Goal: Task Accomplishment & Management: Manage account settings

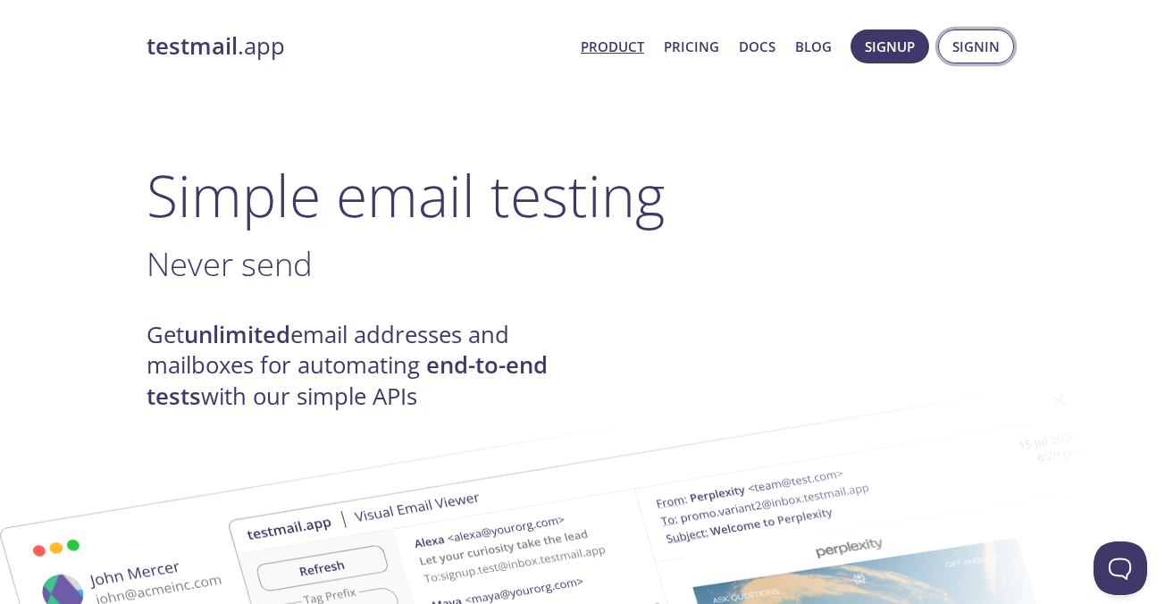
click at [962, 47] on span "Signin" at bounding box center [975, 46] width 47 height 23
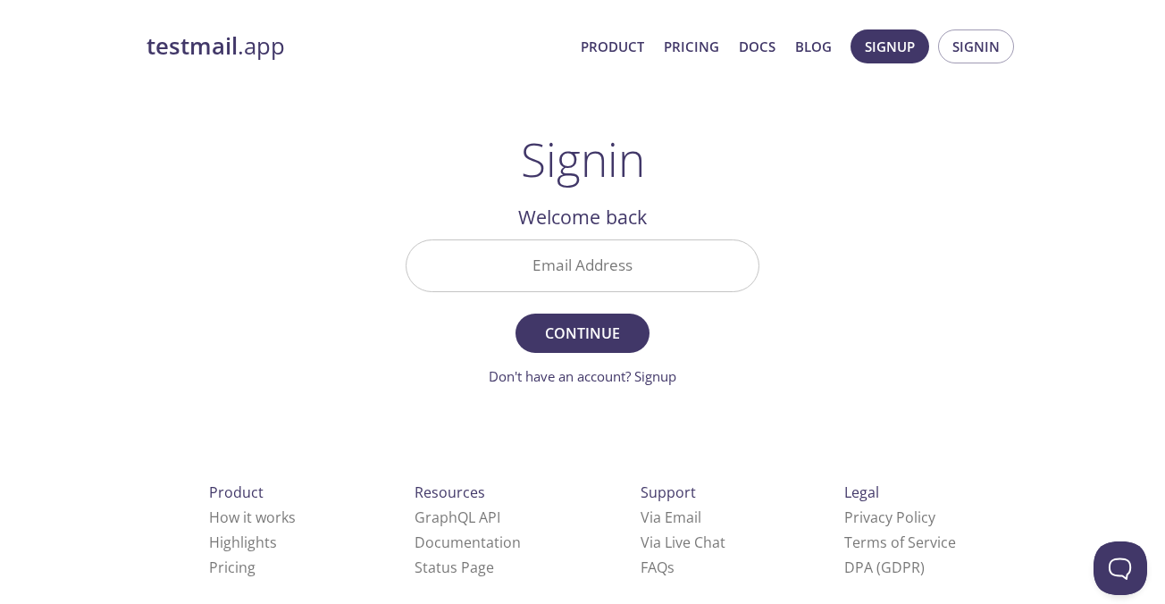
click at [578, 281] on input "Email Address" at bounding box center [582, 265] width 352 height 51
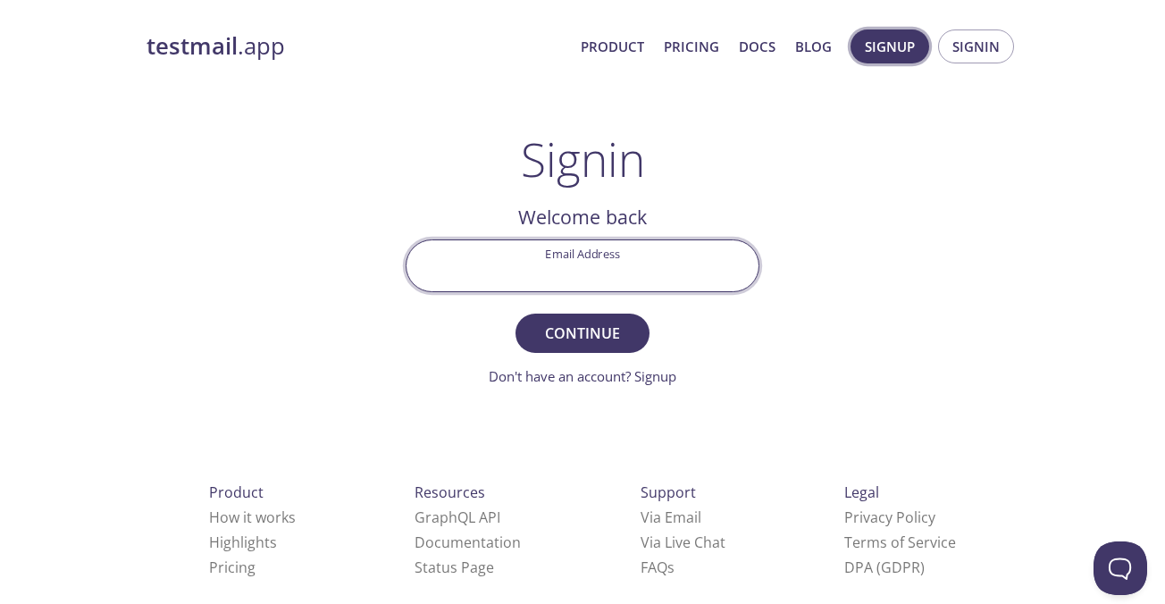
click at [895, 51] on span "Signup" at bounding box center [890, 46] width 50 height 23
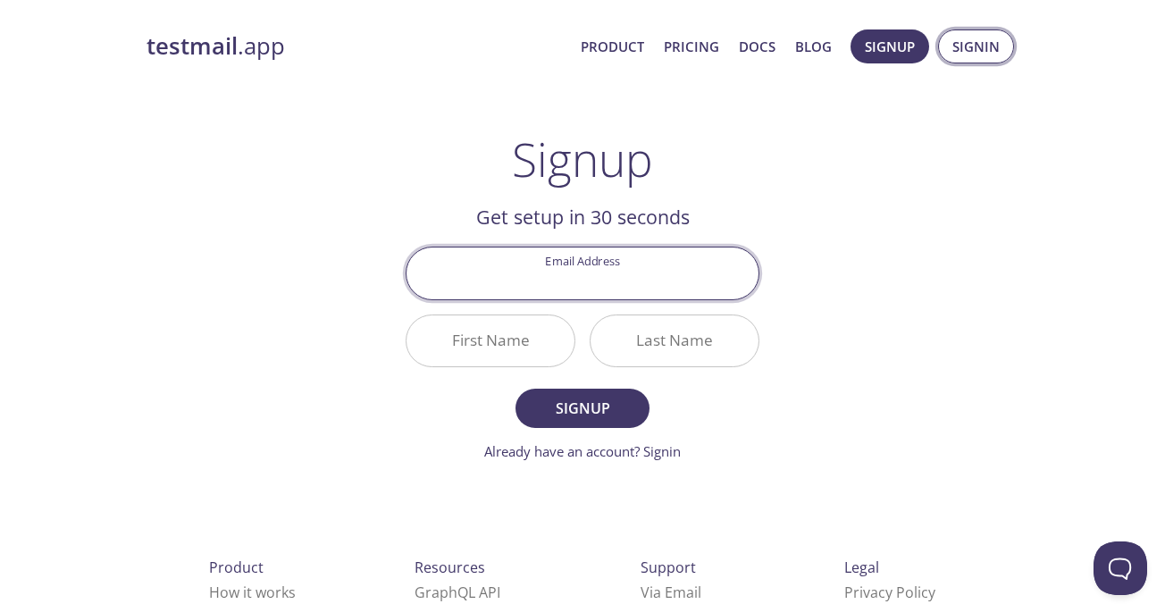
click at [940, 49] on button "Signin" at bounding box center [976, 46] width 76 height 34
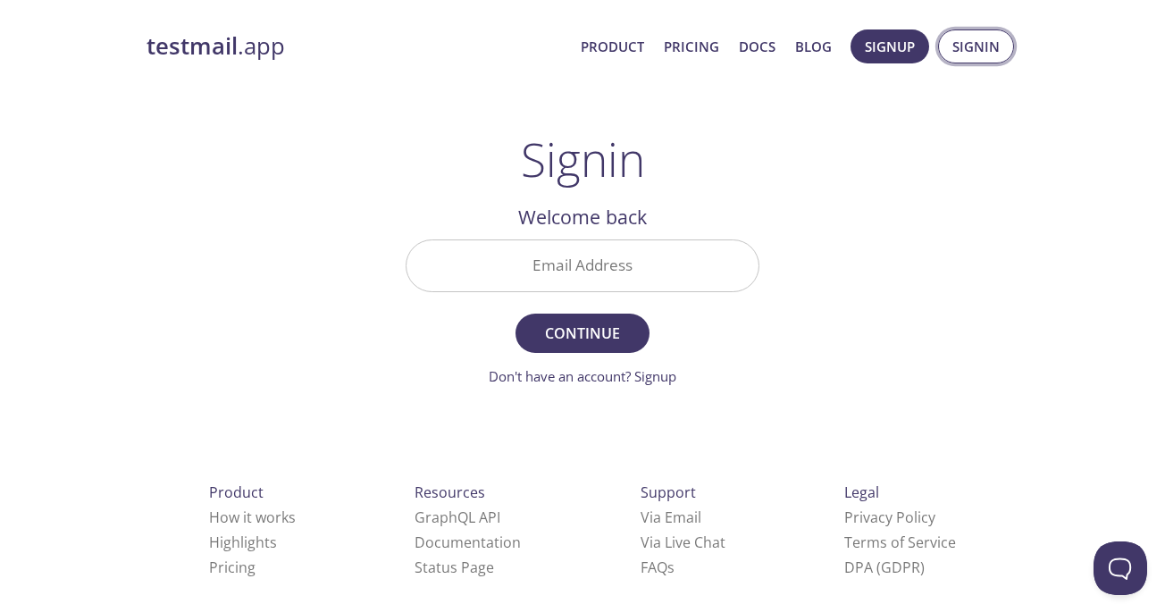
click at [985, 55] on span "Signin" at bounding box center [975, 46] width 47 height 23
